Goal: Task Accomplishment & Management: Use online tool/utility

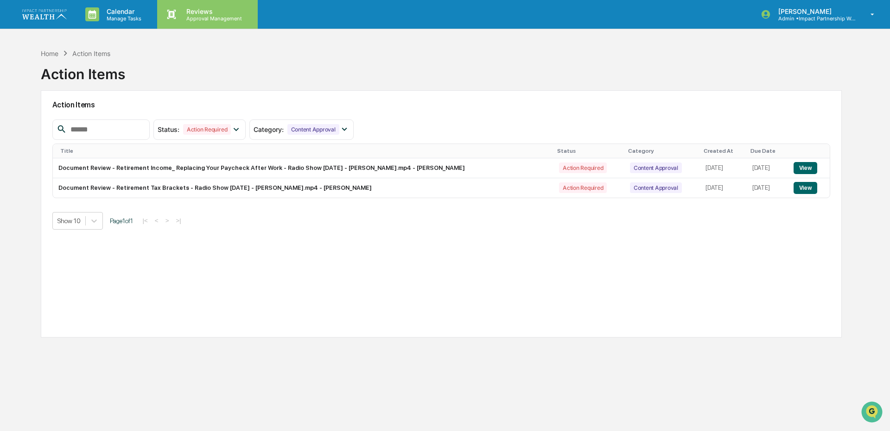
click at [192, 19] on p "Approval Management" at bounding box center [213, 18] width 68 height 6
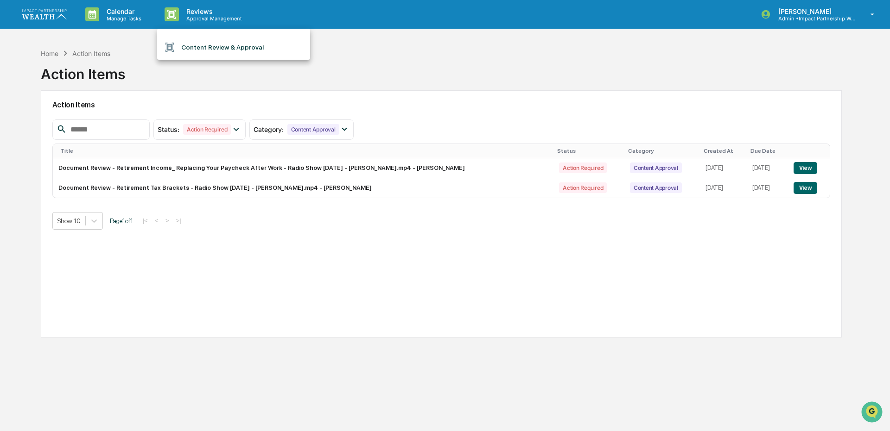
click at [196, 45] on li "Content Review & Approval" at bounding box center [233, 47] width 153 height 18
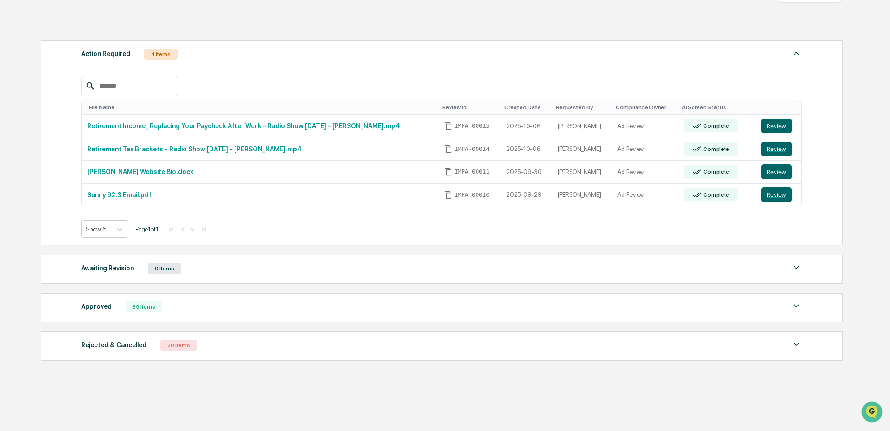
scroll to position [137, 0]
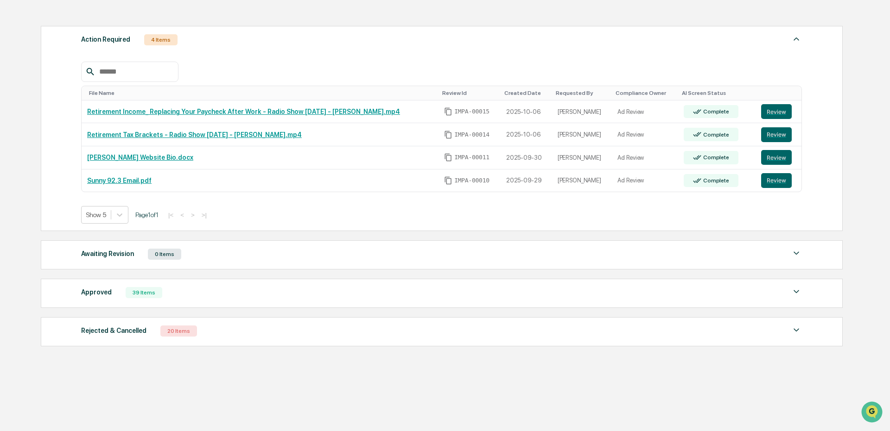
click at [93, 294] on div "Approved" at bounding box center [96, 292] width 31 height 12
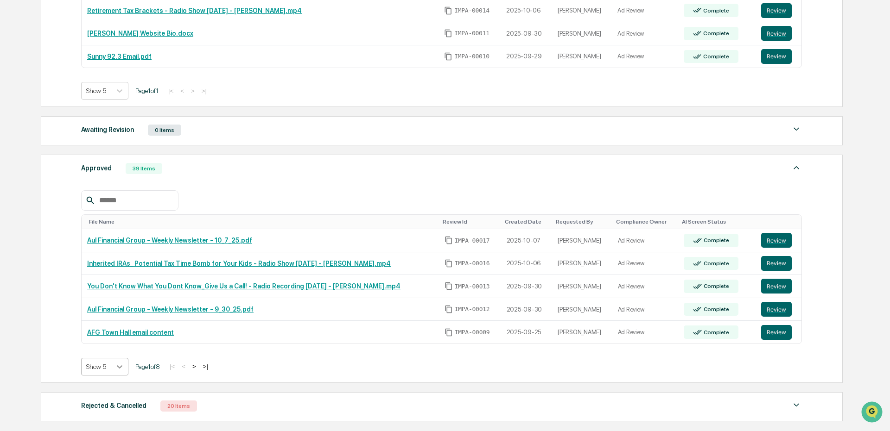
scroll to position [290, 0]
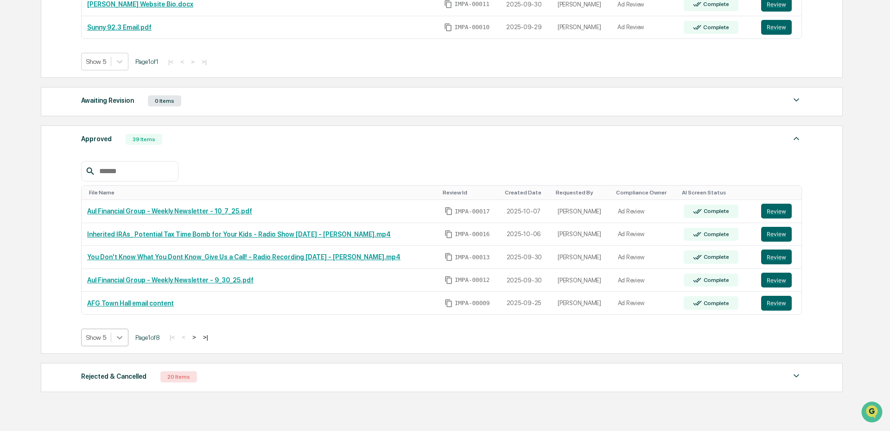
click at [114, 368] on body "Calendar Manage Tasks Reviews Approval Management [PERSON_NAME] Admin • Impact …" at bounding box center [445, 93] width 890 height 767
click at [100, 391] on div "Show 20" at bounding box center [105, 389] width 48 height 15
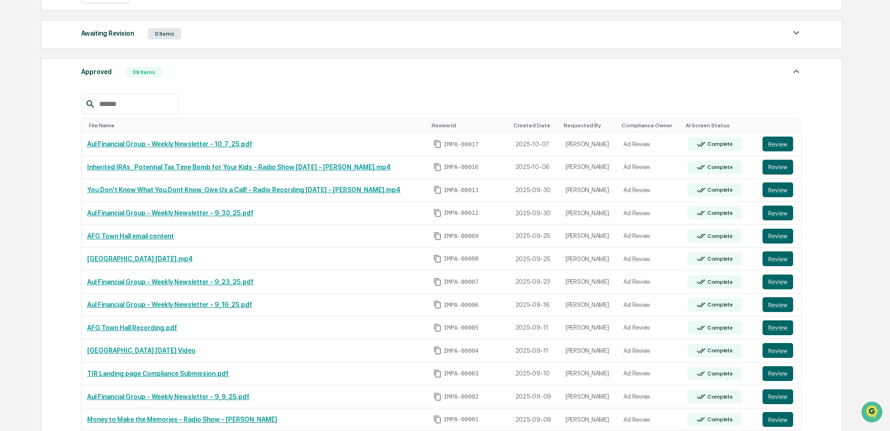
scroll to position [680, 0]
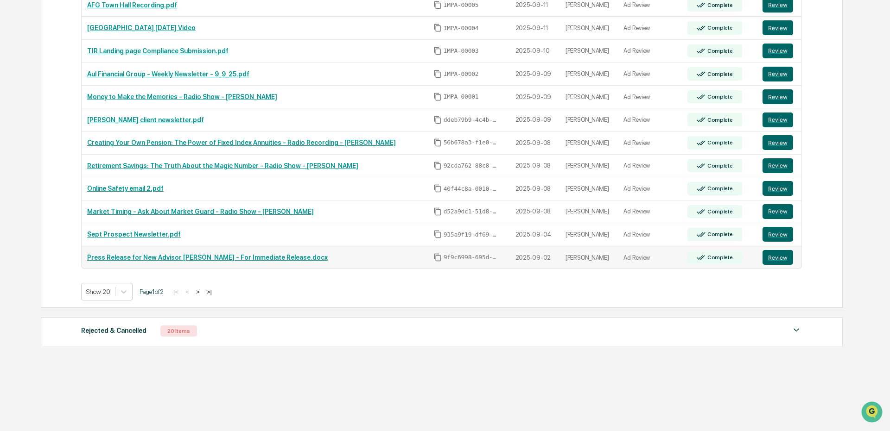
click at [197, 261] on link "Press Release for New Advisor [PERSON_NAME] - For Immediate Release.docx" at bounding box center [207, 257] width 240 height 7
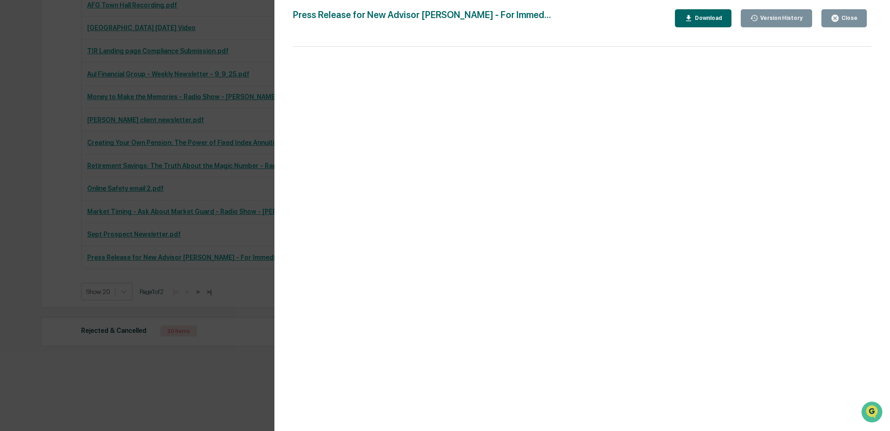
click at [691, 16] on icon "button" at bounding box center [688, 18] width 5 height 6
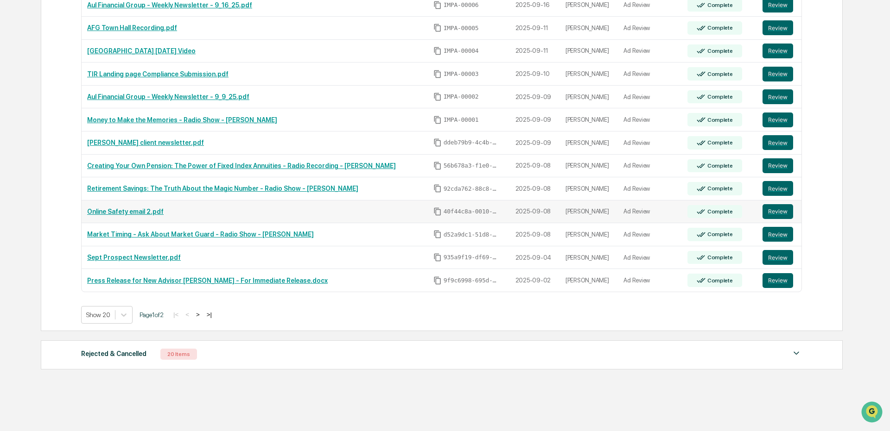
scroll to position [703, 0]
